Goal: Task Accomplishment & Management: Use online tool/utility

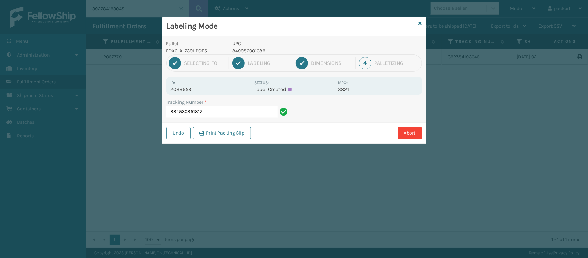
click at [207, 114] on input "884530851817" at bounding box center [221, 112] width 111 height 12
click at [184, 108] on input "884530851817" at bounding box center [221, 112] width 111 height 12
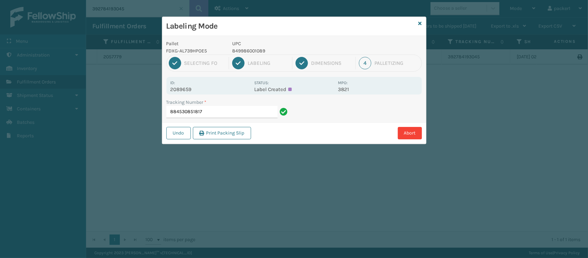
click at [184, 108] on input "884530851817" at bounding box center [221, 112] width 111 height 12
click at [226, 109] on input "884530851817" at bounding box center [221, 112] width 111 height 12
click at [226, 114] on input "884530851817" at bounding box center [221, 112] width 111 height 12
drag, startPoint x: 218, startPoint y: 109, endPoint x: 126, endPoint y: 117, distance: 92.0
click at [126, 117] on div "Labeling Mode Pallet FDXG-AL739HPOE5 UPC 849986001089 1 Selecting FO 2 Labeling…" at bounding box center [294, 129] width 588 height 258
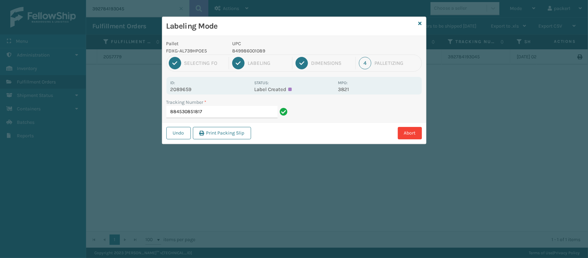
click at [266, 114] on input "884530851817" at bounding box center [221, 112] width 111 height 12
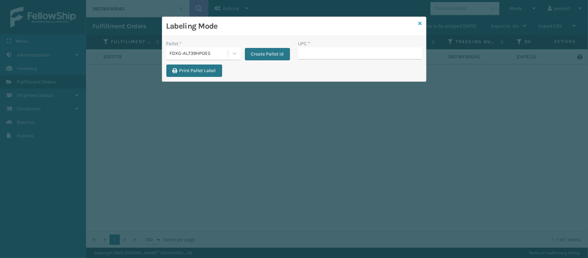
click at [419, 21] on icon at bounding box center [419, 23] width 3 height 5
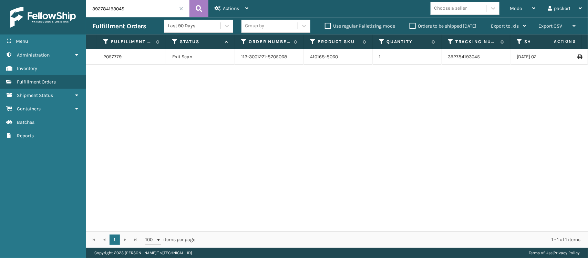
click at [182, 10] on span at bounding box center [181, 9] width 4 height 4
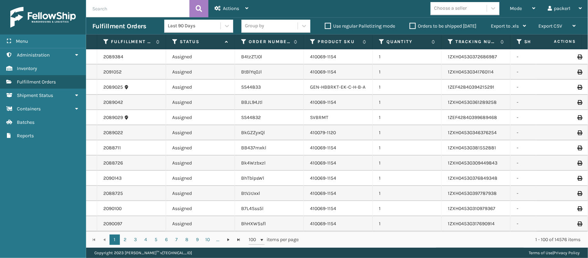
click at [152, 12] on input "text" at bounding box center [137, 8] width 103 height 17
click at [152, 13] on input "text" at bounding box center [137, 8] width 103 height 17
click at [136, 7] on input "text" at bounding box center [137, 8] width 103 height 17
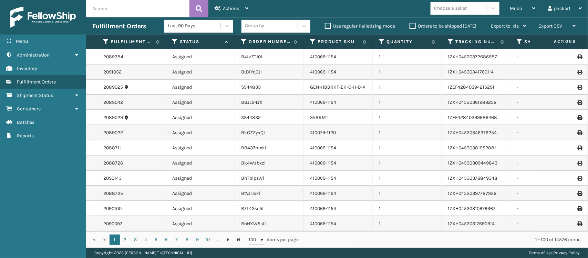
click at [135, 9] on input "text" at bounding box center [137, 8] width 103 height 17
click at [135, 10] on input "text" at bounding box center [137, 8] width 103 height 17
click at [132, 9] on input "text" at bounding box center [137, 8] width 103 height 17
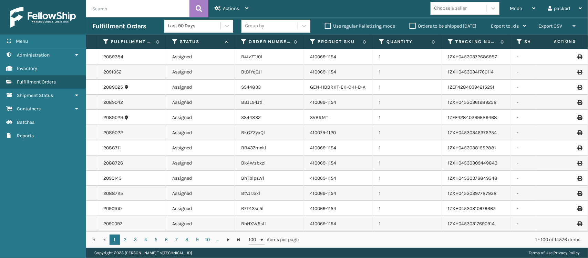
paste input "884530851817"
type input "884530851817"
click at [191, 11] on button at bounding box center [198, 8] width 19 height 17
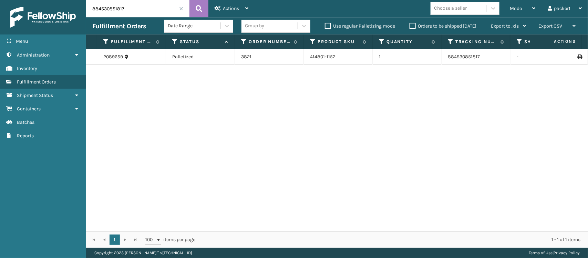
click at [572, 59] on td at bounding box center [562, 56] width 52 height 15
click at [577, 57] on icon at bounding box center [579, 56] width 4 height 5
click at [519, 16] on div "Mode" at bounding box center [522, 8] width 25 height 17
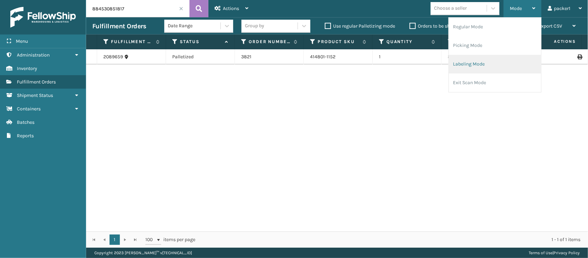
click at [489, 64] on li "Labeling Mode" at bounding box center [495, 64] width 92 height 19
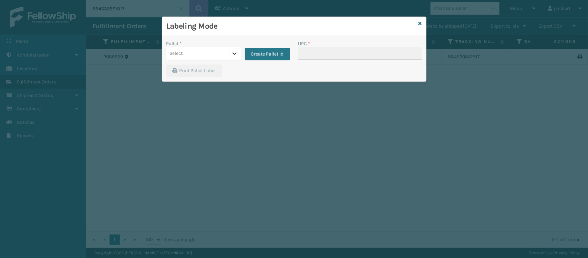
click at [230, 58] on div at bounding box center [234, 53] width 12 height 12
click at [211, 73] on div "FDXG-AL739HPOE5" at bounding box center [203, 70] width 74 height 13
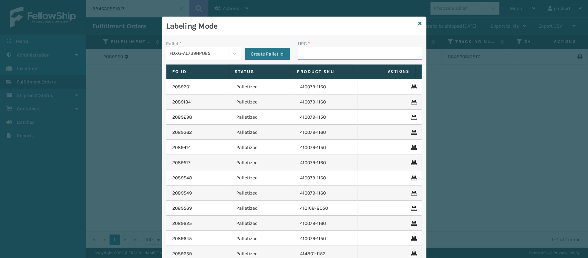
click at [298, 53] on input "UPC *" at bounding box center [360, 53] width 124 height 12
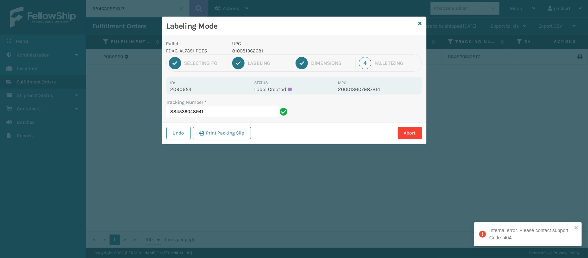
type input "884539048941"
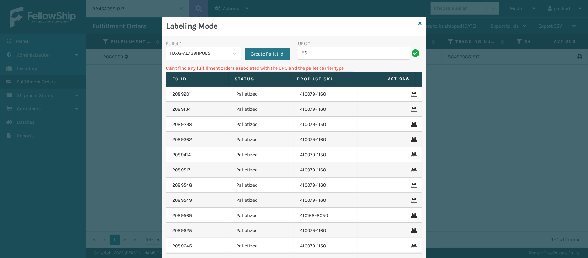
type input "*"
type input "$"
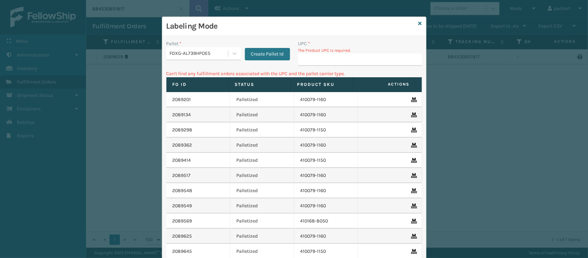
type input "$"
